Goal: Transaction & Acquisition: Purchase product/service

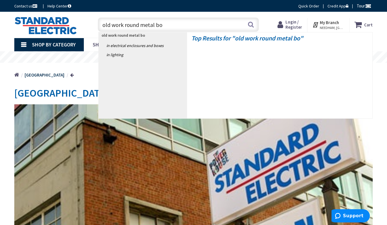
type input "old work round metal box"
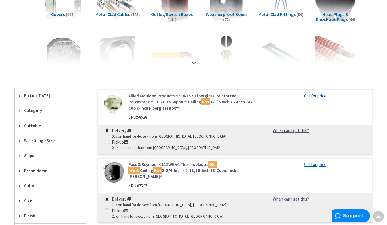
scroll to position [86, 0]
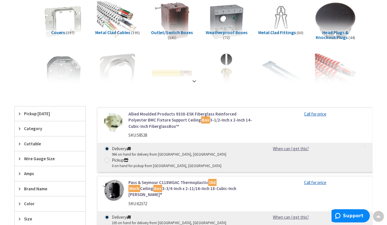
click at [193, 78] on strong at bounding box center [194, 78] width 7 height 6
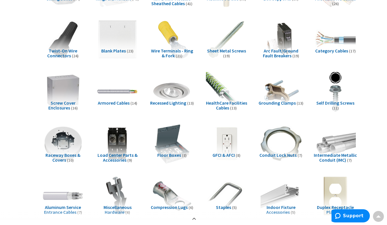
scroll to position [0, 0]
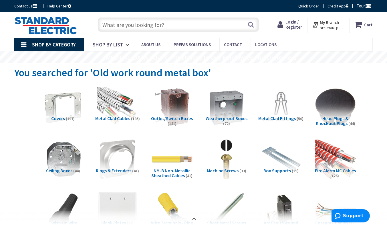
click at [175, 22] on input "text" at bounding box center [178, 24] width 161 height 14
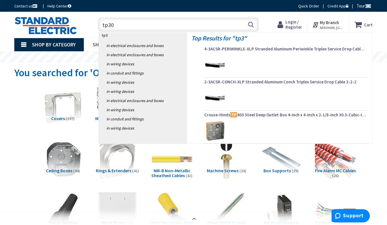
type input "tp306"
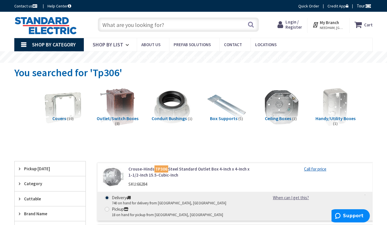
scroll to position [29, 0]
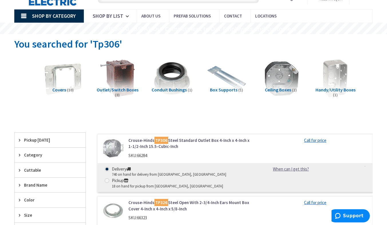
click at [113, 145] on img at bounding box center [113, 148] width 22 height 22
